Goal: Transaction & Acquisition: Purchase product/service

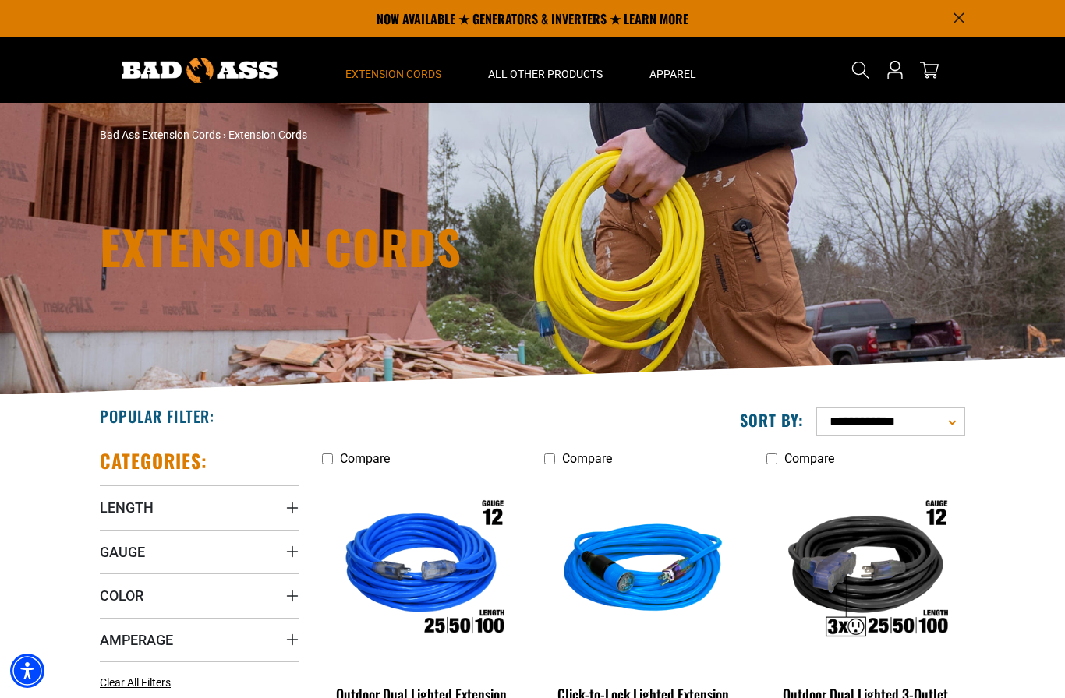
click at [393, 75] on span "Extension Cords" at bounding box center [393, 74] width 96 height 14
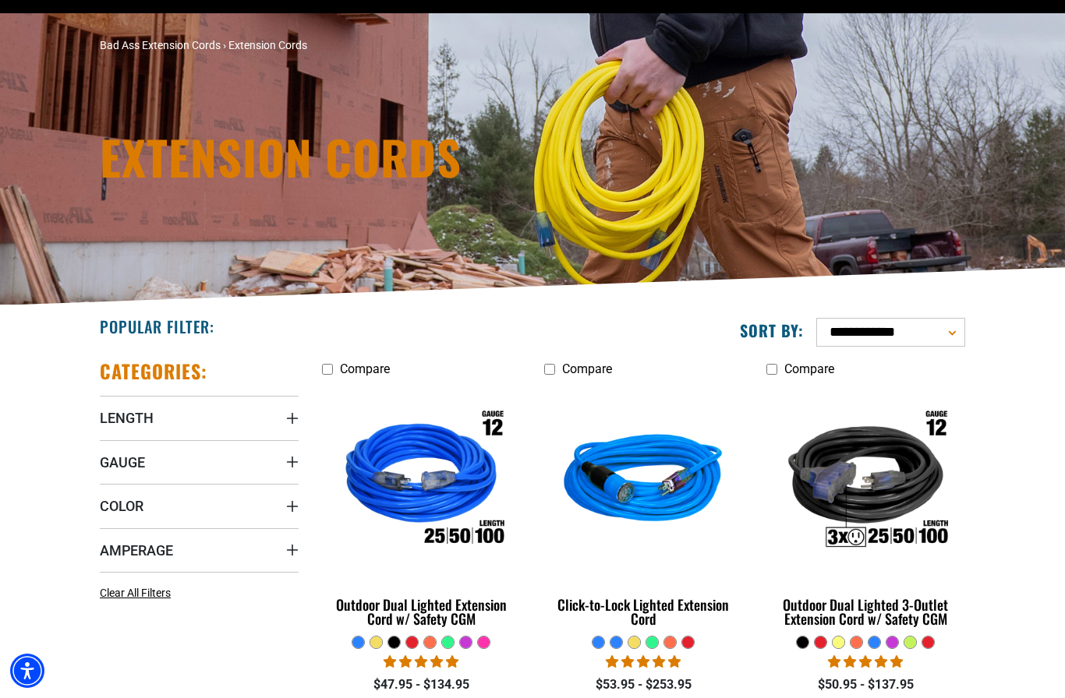
scroll to position [95, 0]
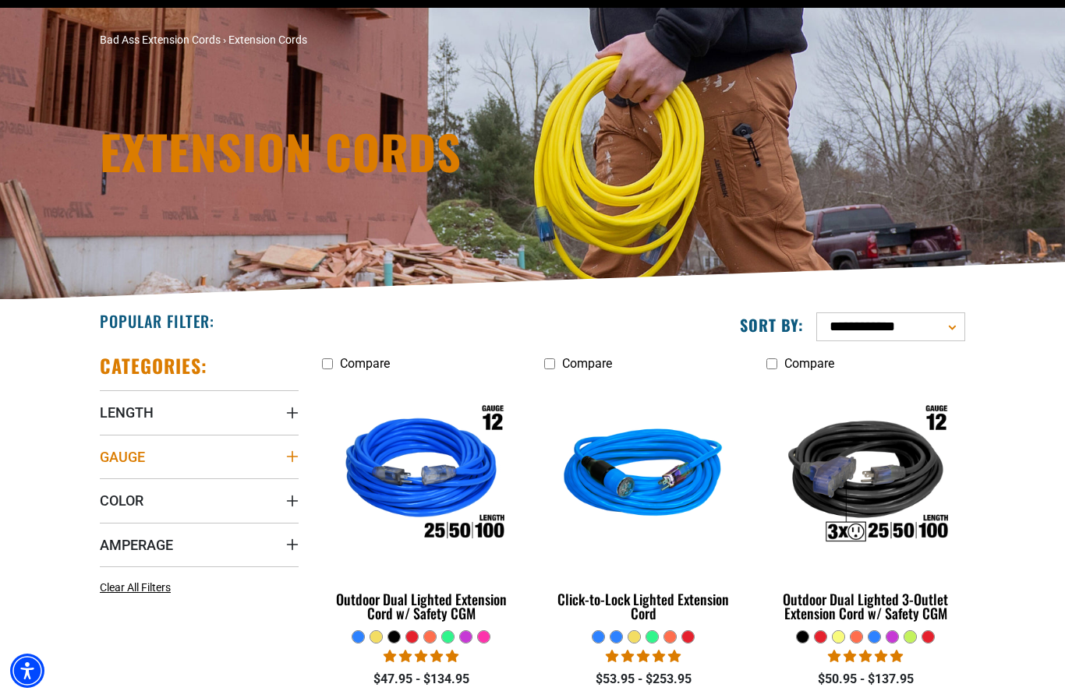
click at [236, 455] on summary "Gauge" at bounding box center [199, 457] width 199 height 44
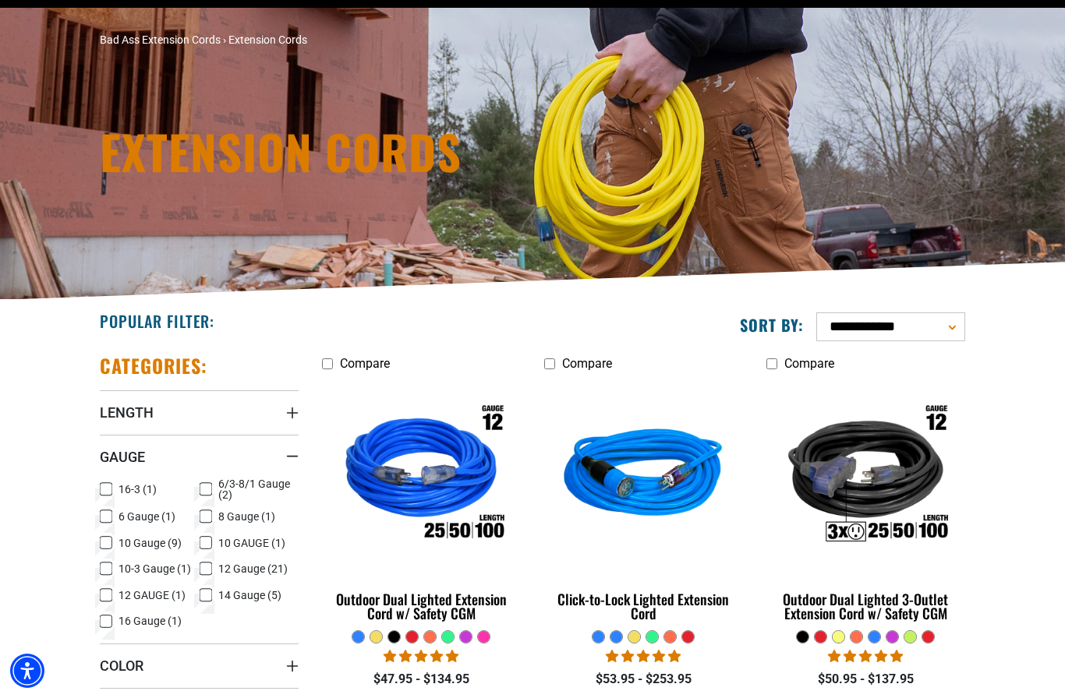
click at [104, 567] on icon at bounding box center [106, 569] width 12 height 20
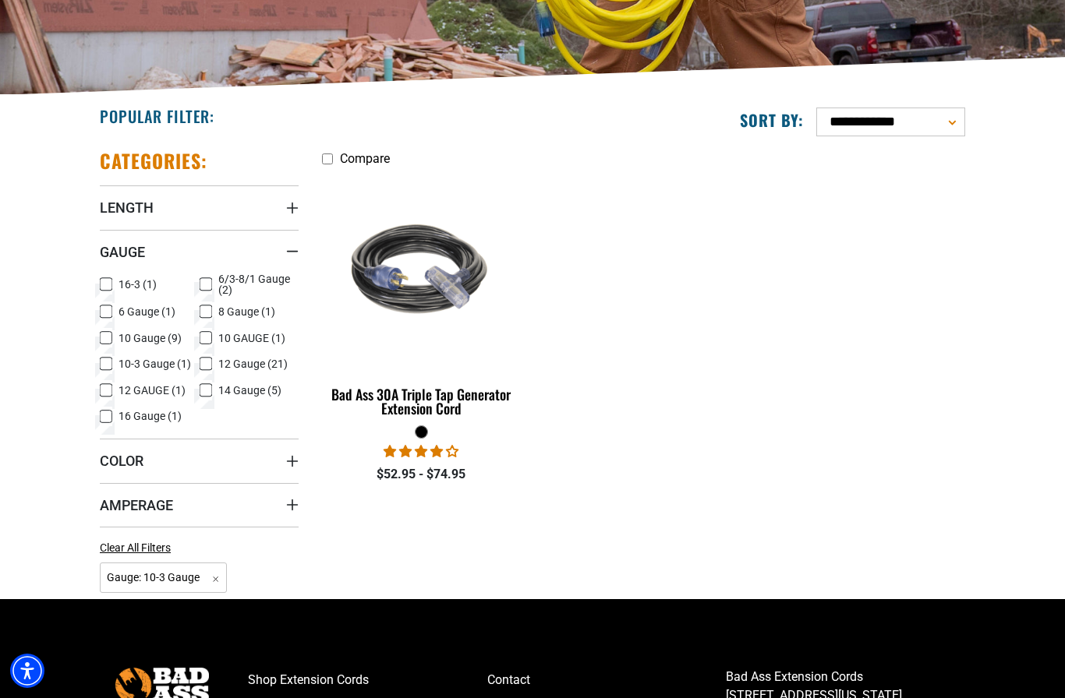
scroll to position [302, 0]
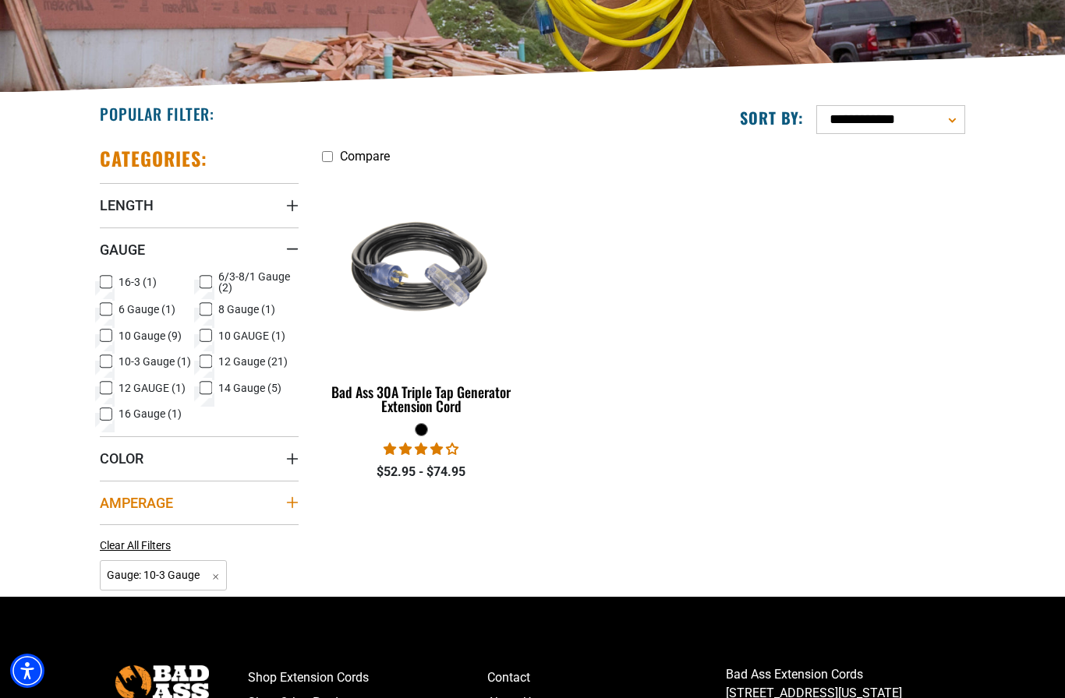
click at [278, 512] on summary "Amperage" at bounding box center [199, 503] width 199 height 44
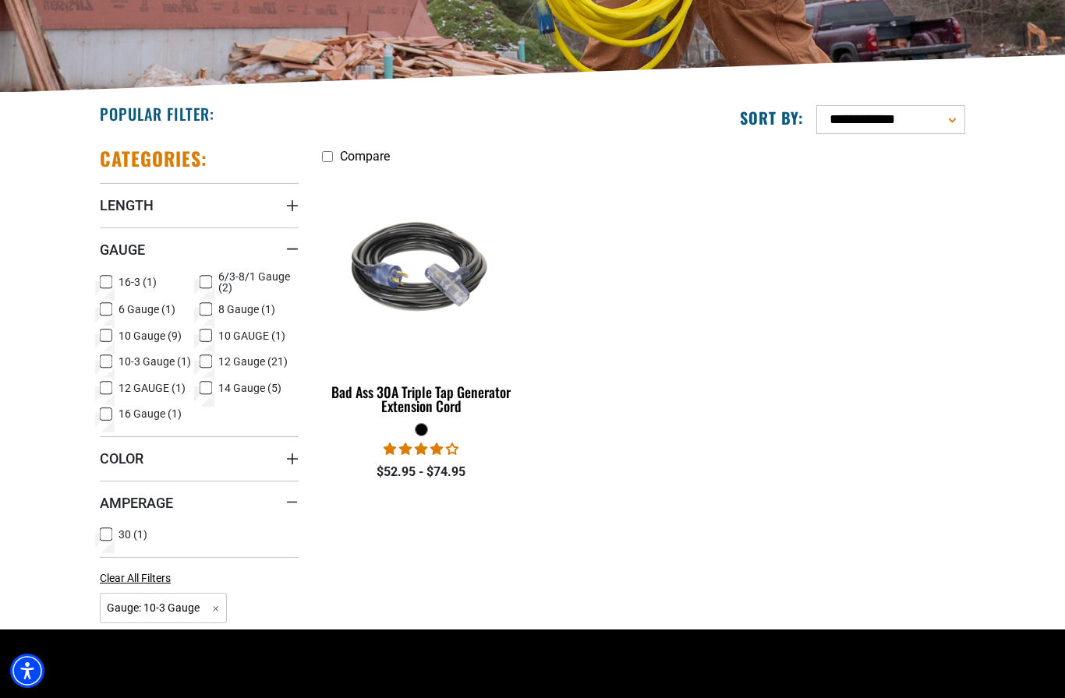
click at [113, 534] on label "30 (1) 30 (1 product)" at bounding box center [150, 535] width 100 height 20
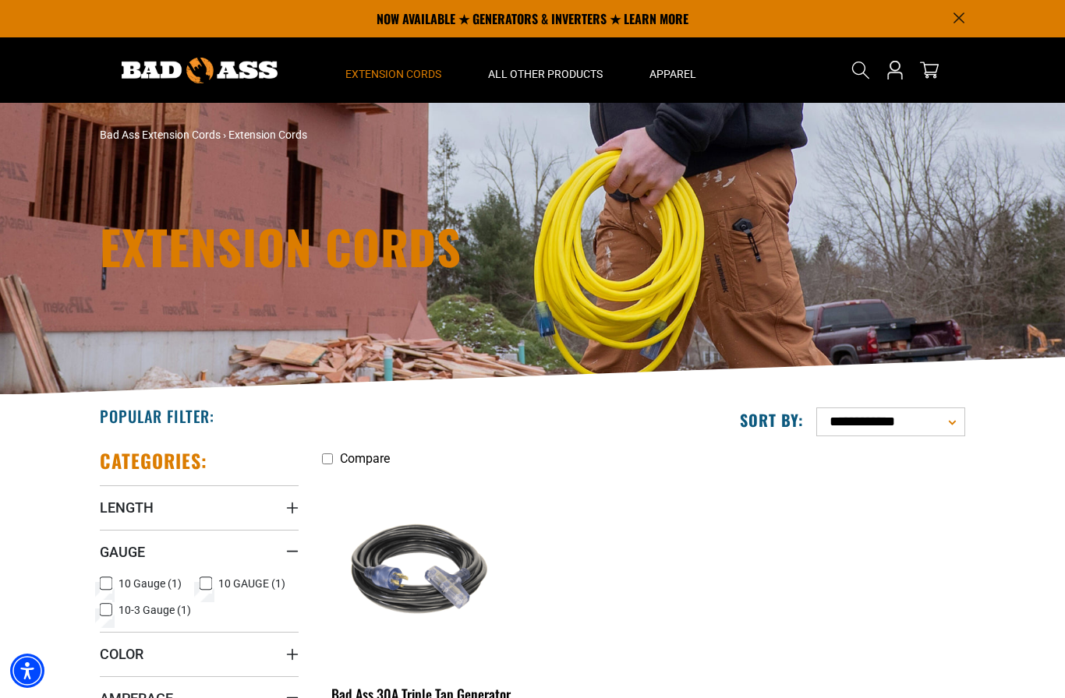
click at [414, 77] on span "Extension Cords" at bounding box center [393, 74] width 96 height 14
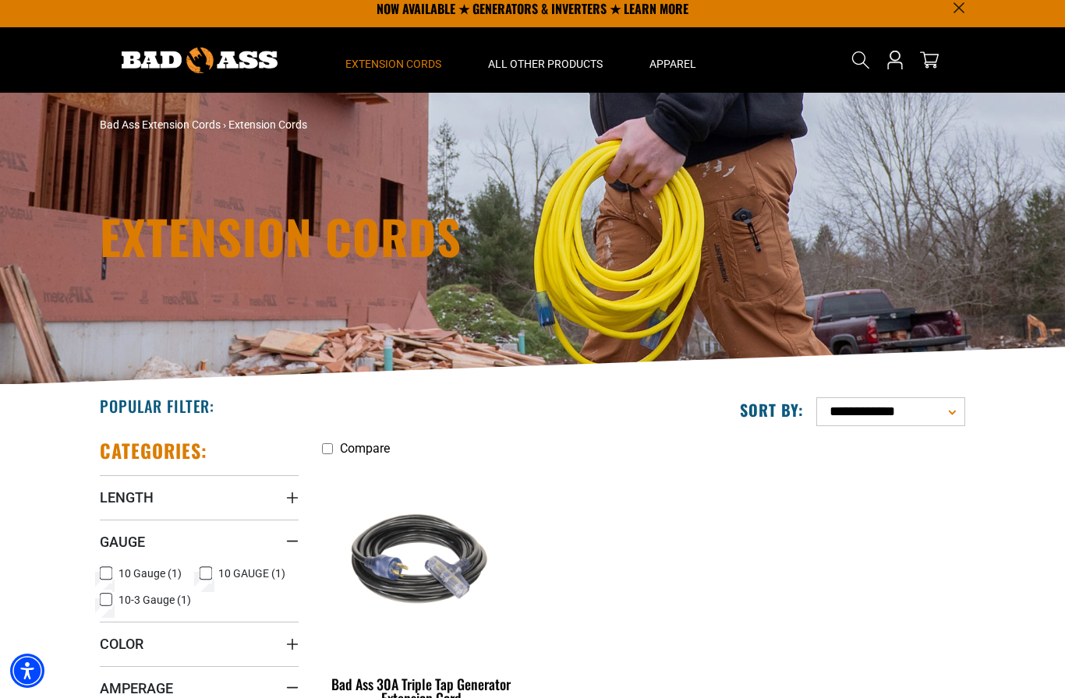
scroll to position [14, 0]
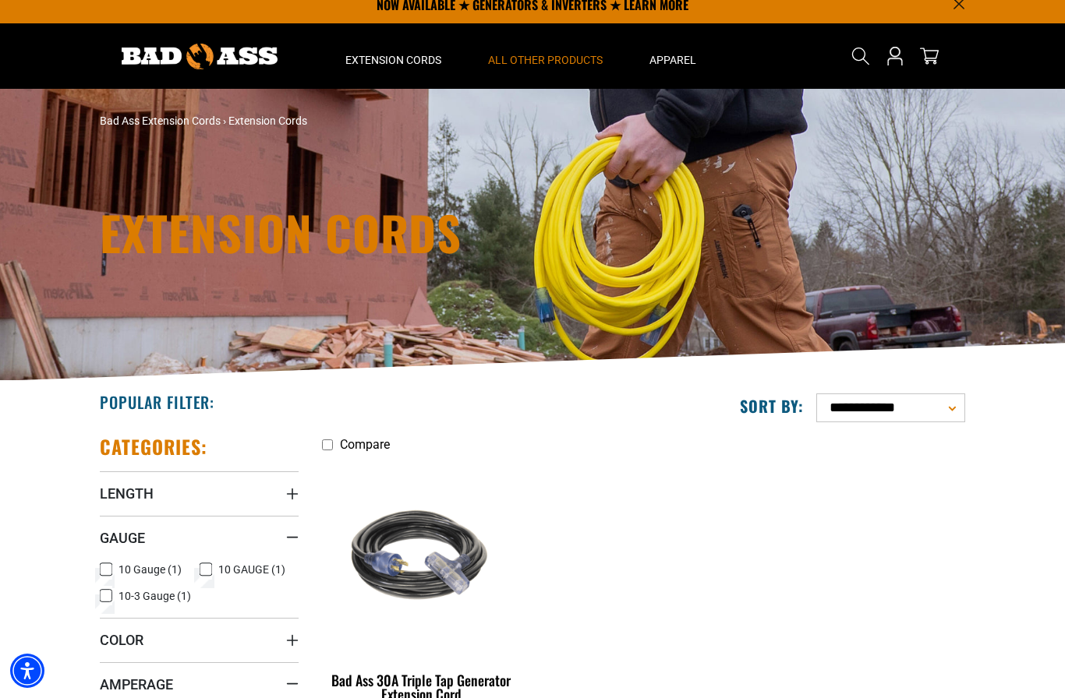
click at [561, 69] on summary "All Other Products" at bounding box center [544, 55] width 161 height 65
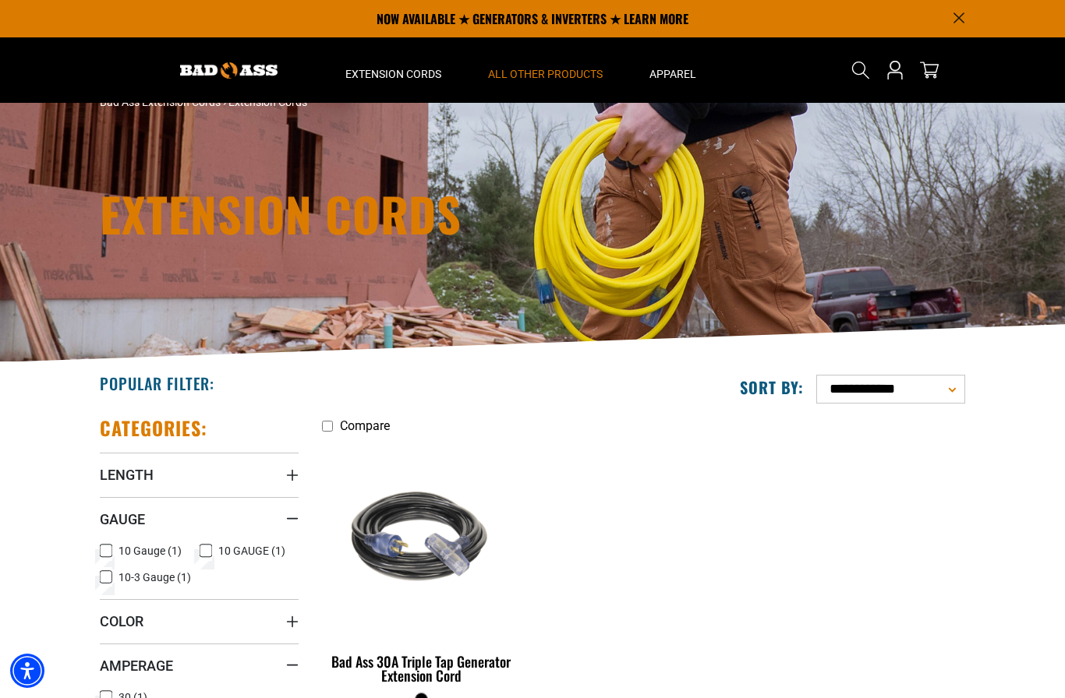
scroll to position [0, 0]
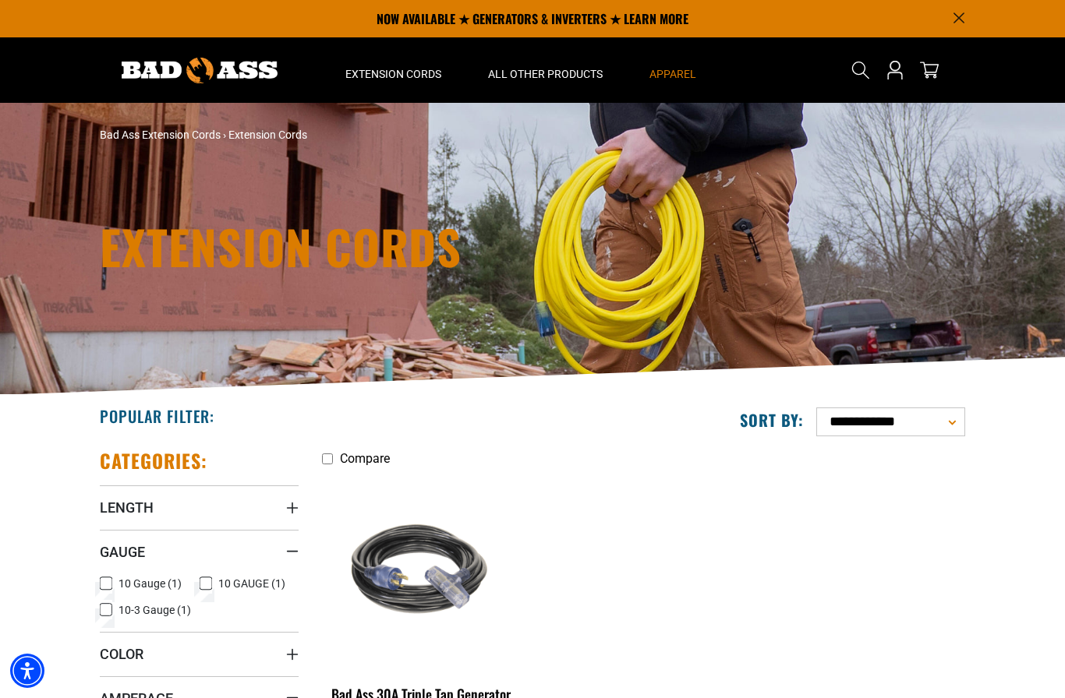
click at [698, 78] on summary "Apparel" at bounding box center [673, 69] width 94 height 65
